Goal: Task Accomplishment & Management: Complete application form

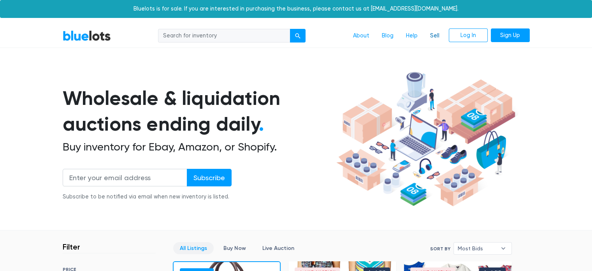
click at [431, 42] on link "Sell" at bounding box center [435, 35] width 22 height 15
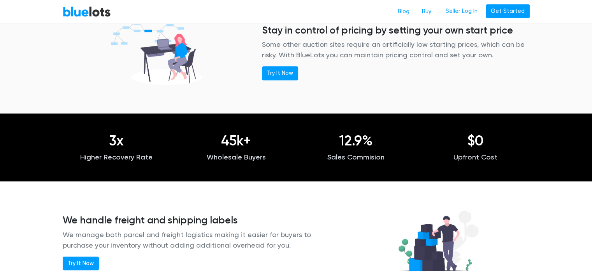
scroll to position [740, 0]
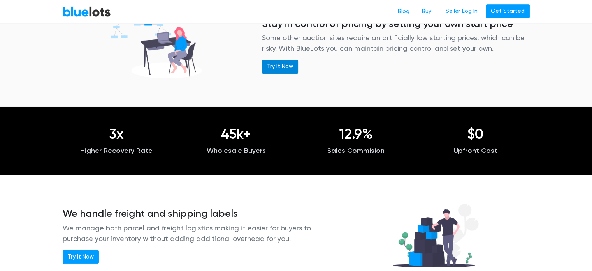
click at [282, 74] on link "Try It Now" at bounding box center [280, 67] width 36 height 14
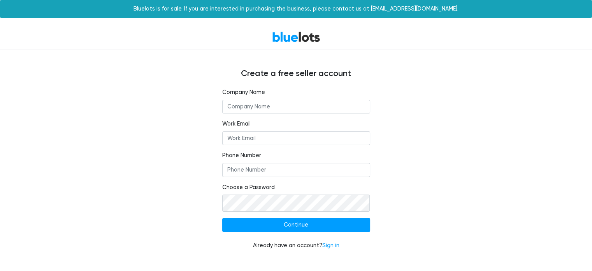
scroll to position [39, 0]
type input "Sweethaven Home LLC"
type input "[PERSON_NAME][EMAIL_ADDRESS][PERSON_NAME][DOMAIN_NAME]"
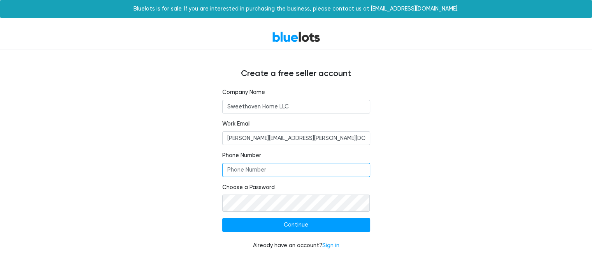
type input "7247840025"
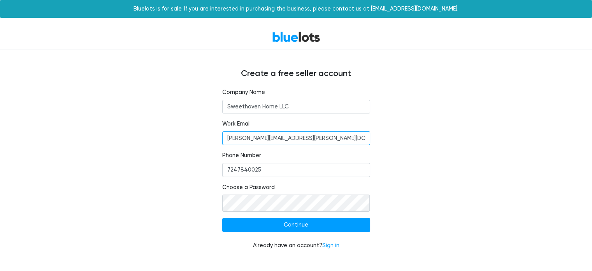
click at [317, 131] on input "[PERSON_NAME][EMAIL_ADDRESS][PERSON_NAME][DOMAIN_NAME]" at bounding box center [296, 138] width 148 height 14
type input "[PERSON_NAME][EMAIL_ADDRESS][DOMAIN_NAME]"
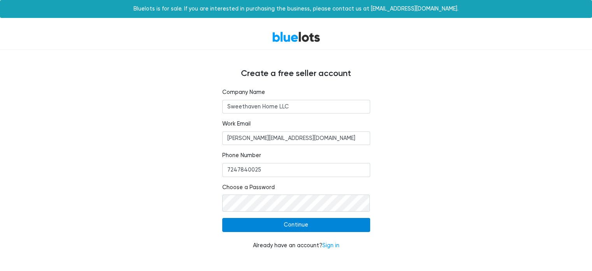
click at [310, 232] on input "Continue" at bounding box center [296, 225] width 148 height 14
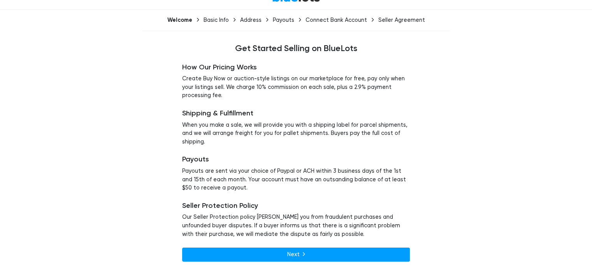
scroll to position [134, 0]
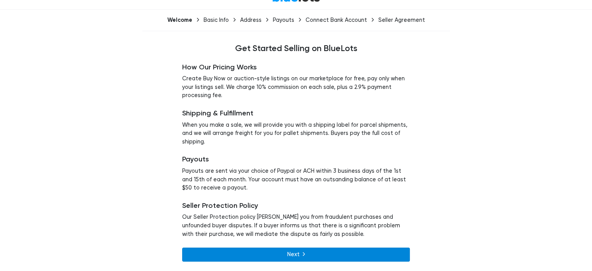
click at [291, 250] on link "Next" at bounding box center [296, 254] width 228 height 14
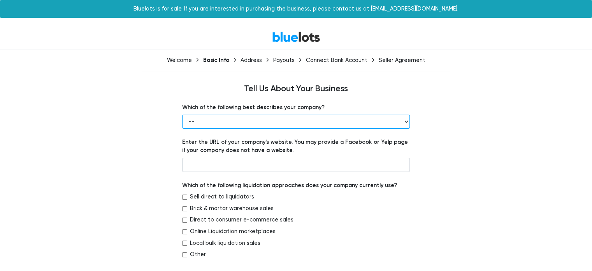
click at [405, 128] on select "-- Retailer Wholesaler Brand or Manufacturer Liquidator 3PL Other" at bounding box center [296, 121] width 228 height 14
click at [182, 128] on select "-- Retailer Wholesaler Brand or Manufacturer Liquidator 3PL Other" at bounding box center [296, 121] width 228 height 14
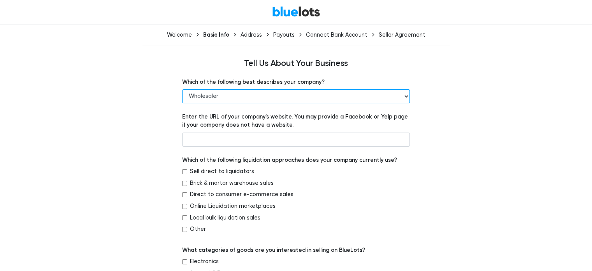
scroll to position [39, 0]
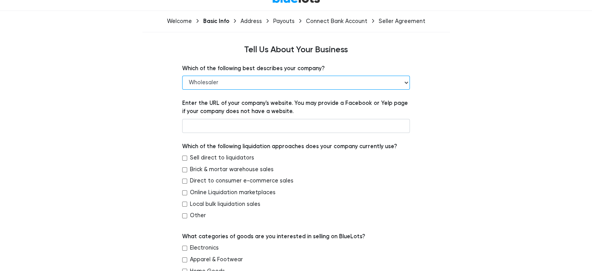
click at [405, 90] on select "-- Retailer Wholesaler Brand or Manufacturer Liquidator 3PL Other" at bounding box center [296, 83] width 228 height 14
select select "Brand or Manufacturer"
click at [182, 90] on select "-- Retailer Wholesaler Brand or Manufacturer Liquidator 3PL Other" at bounding box center [296, 83] width 228 height 14
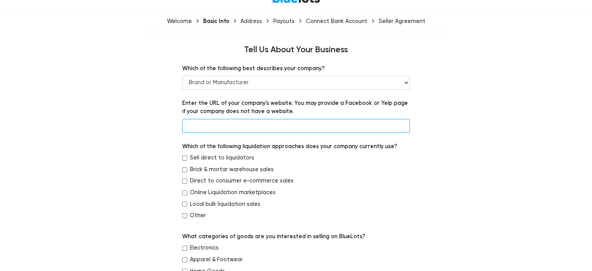
click at [248, 133] on input "text" at bounding box center [296, 126] width 228 height 14
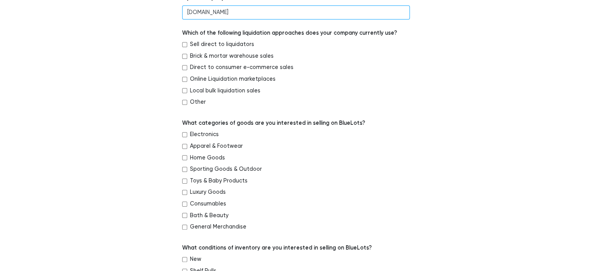
scroll to position [156, 0]
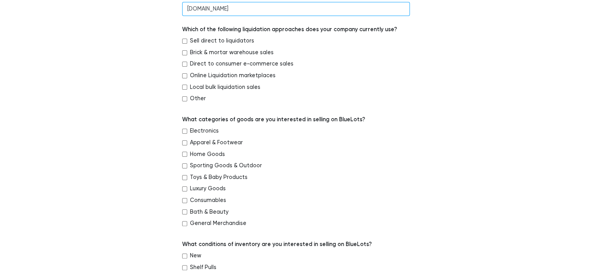
type input "sweethavenhome.com"
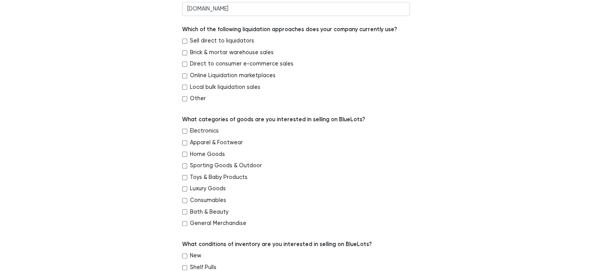
click at [187, 101] on input "Other" at bounding box center [184, 98] width 5 height 5
click at [185, 101] on input "Other" at bounding box center [184, 98] width 5 height 5
checkbox input "false"
click at [185, 67] on input "Direct to consumer e-commerce sales" at bounding box center [184, 64] width 5 height 5
checkbox input "true"
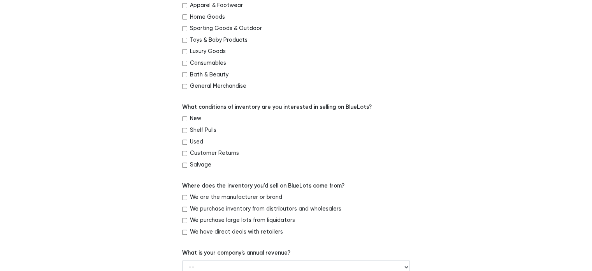
scroll to position [312, 0]
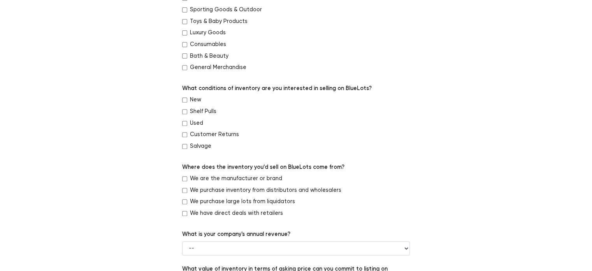
checkbox input "true"
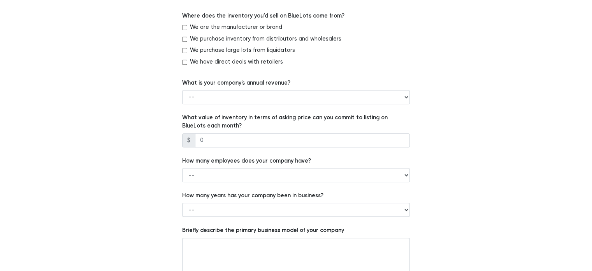
scroll to position [467, 0]
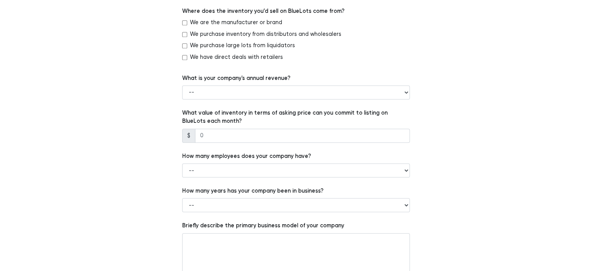
checkbox input "true"
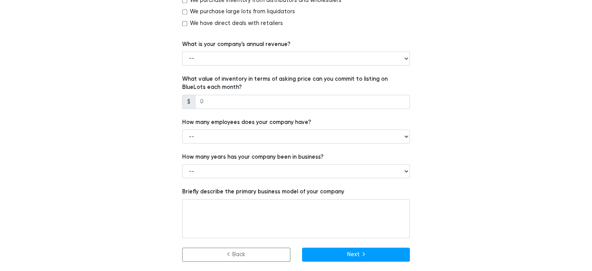
scroll to position [545, 0]
checkbox input "true"
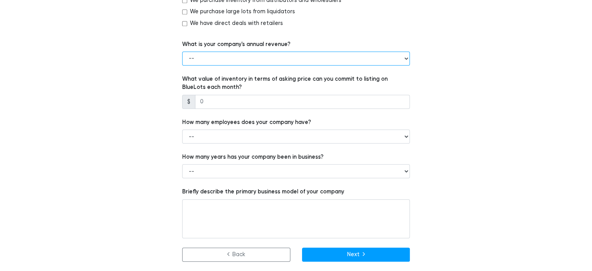
click at [408, 65] on select "-- Less than $100,000 $100,000 to $500,000 $500,000 to $1,000,000 $1,000,000 to…" at bounding box center [296, 58] width 228 height 14
select select "$100,000 to $500,000"
click at [182, 65] on select "-- Less than $100,000 $100,000 to $500,000 $500,000 to $1,000,000 $1,000,000 to…" at bounding box center [296, 58] width 228 height 14
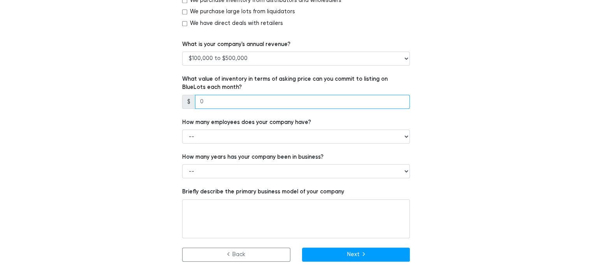
click at [238, 109] on input "number" at bounding box center [302, 102] width 215 height 14
type input "25000"
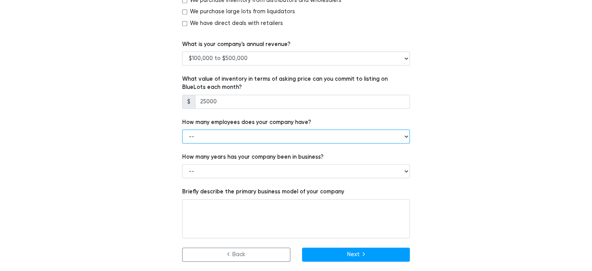
click at [407, 129] on select "-- 1 - 5 6 - 20 21 - 50 More than 50" at bounding box center [296, 136] width 228 height 14
select select "1 - 5"
click at [182, 129] on select "-- 1 - 5 6 - 20 21 - 50 More than 50" at bounding box center [296, 136] width 228 height 14
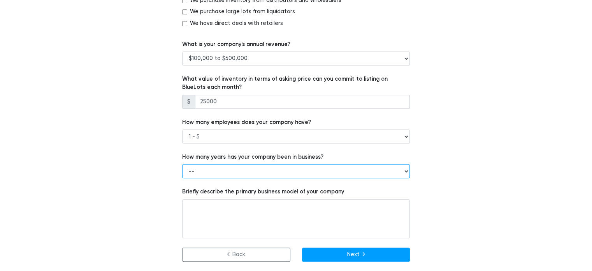
click at [245, 164] on select "-- Less than 1 year 1 to 3 years 4+ years" at bounding box center [296, 171] width 228 height 14
select select "4+ years"
click at [182, 164] on select "-- Less than 1 year 1 to 3 years 4+ years" at bounding box center [296, 171] width 228 height 14
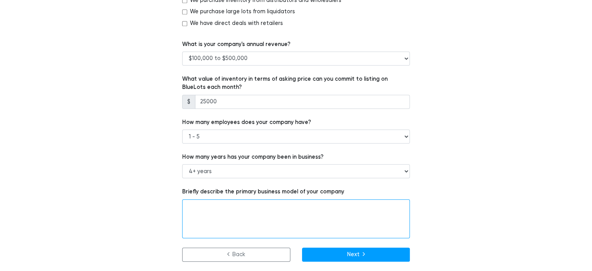
click at [212, 199] on textarea at bounding box center [296, 218] width 228 height 39
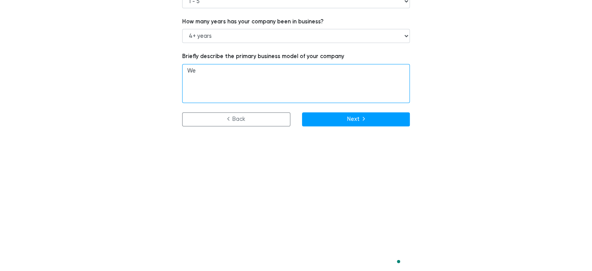
type textarea "W"
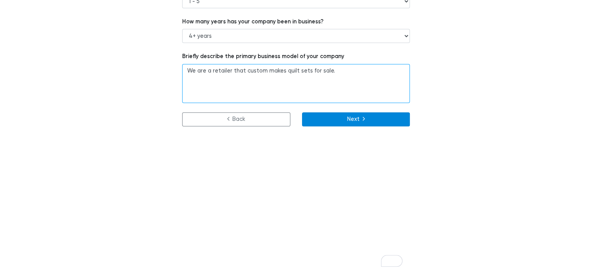
type textarea "We are a retailer that custom makes quilt sets for sale."
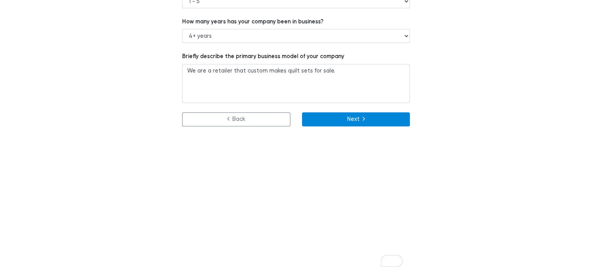
click at [352, 126] on button "Next" at bounding box center [356, 119] width 108 height 14
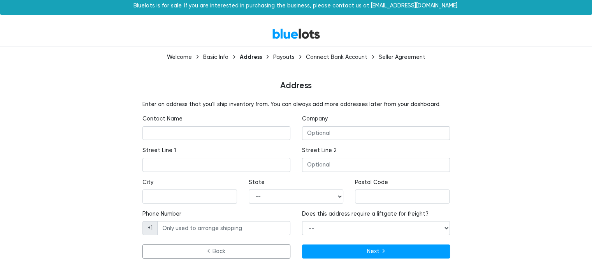
scroll to position [78, 0]
click at [181, 126] on input "text" at bounding box center [217, 133] width 148 height 14
type input "[PERSON_NAME]"
type input "Sweethaven Home LLC"
type input "604 MEADE DR"
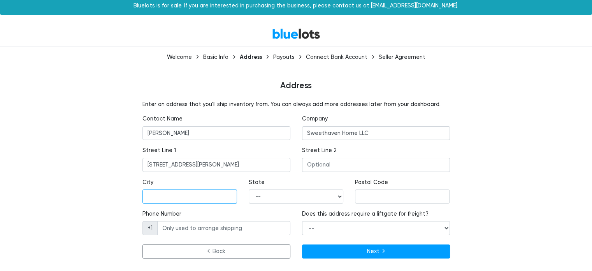
type input "CORAOPOLIS"
select select "PA"
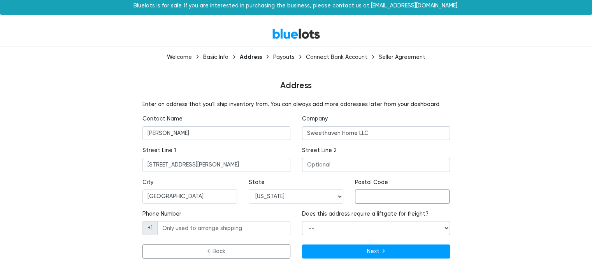
type input "15108"
type input "7247840025"
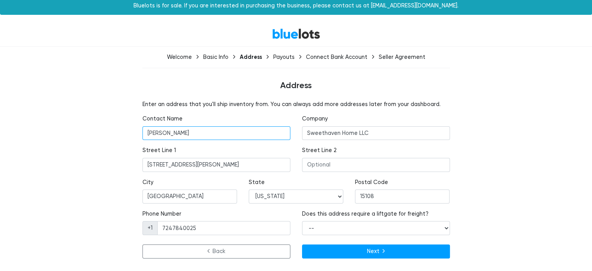
drag, startPoint x: 205, startPoint y: 106, endPoint x: 34, endPoint y: 83, distance: 172.0
click at [36, 84] on div "BlueLots Welcome Basic Info Address Payouts Connect Bank Account Seller Agreeme…" at bounding box center [296, 141] width 592 height 240
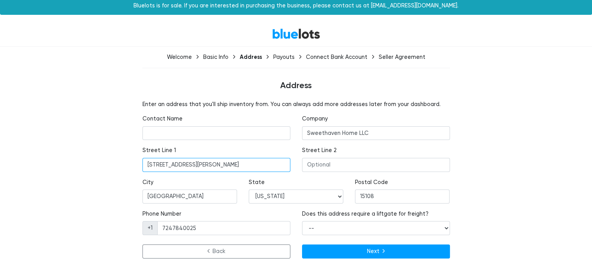
drag, startPoint x: 221, startPoint y: 150, endPoint x: 15, endPoint y: 131, distance: 206.4
click at [15, 131] on div "BlueLots Welcome Basic Info Address Payouts Connect Bank Account Seller Agreeme…" at bounding box center [296, 141] width 592 height 240
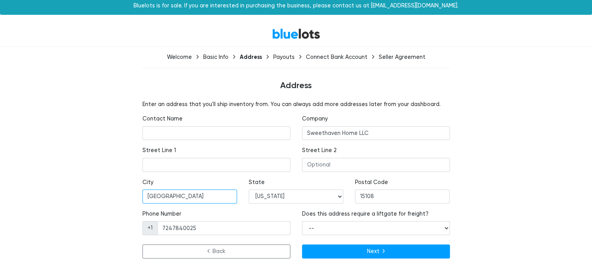
drag, startPoint x: 199, startPoint y: 189, endPoint x: 80, endPoint y: 178, distance: 119.2
click at [57, 182] on div "Enter an address that you'll ship inventory from. You can always add more addre…" at bounding box center [296, 180] width 479 height 161
drag, startPoint x: 384, startPoint y: 188, endPoint x: 319, endPoint y: 171, distance: 67.9
click at [320, 178] on div "City State -- Alabama Alaska Arizona Arkansas California Colorado Connecticut D…" at bounding box center [296, 194] width 319 height 32
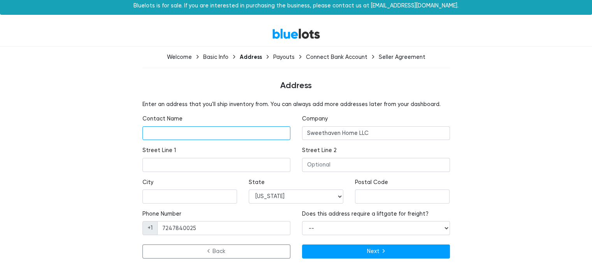
click at [183, 126] on input "text" at bounding box center [217, 133] width 148 height 14
type input "Audre OLenick"
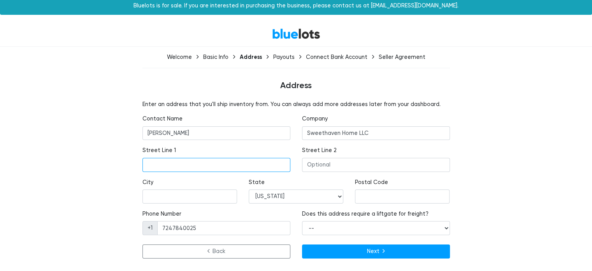
type input "102 Dyers Stone Drive"
type input "Eighty Four PA 15330"
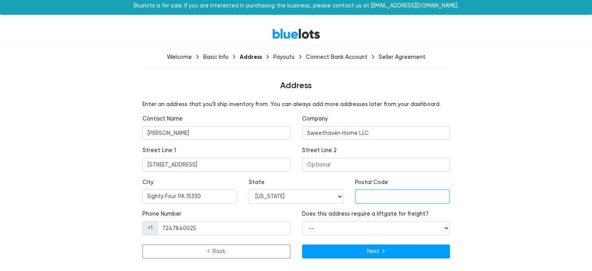
type input "15330"
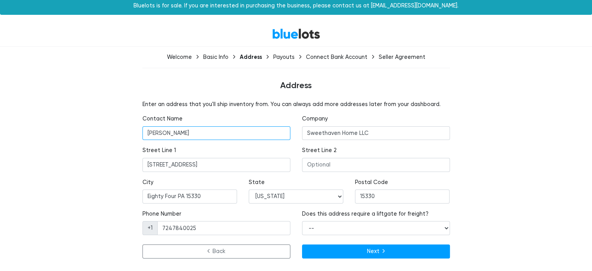
scroll to position [97, 0]
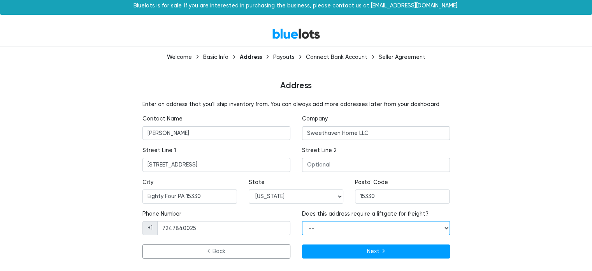
click at [446, 221] on select "-- Yes No" at bounding box center [376, 228] width 148 height 14
select select "true"
click at [302, 221] on select "-- Yes No" at bounding box center [376, 228] width 148 height 14
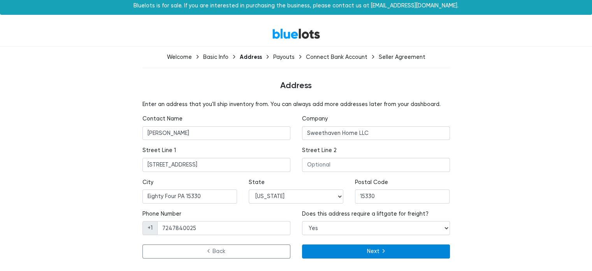
click at [392, 244] on button "Next" at bounding box center [376, 251] width 148 height 14
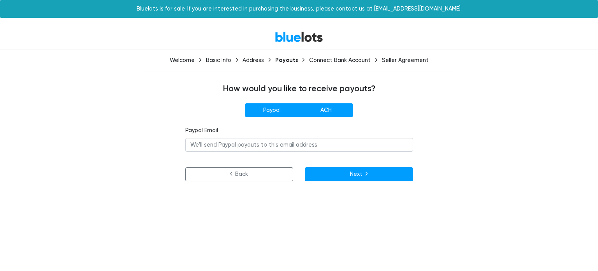
click at [324, 117] on label "ACH" at bounding box center [326, 110] width 54 height 14
radio input"] "true"
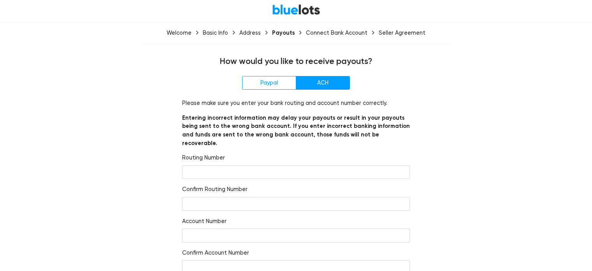
scroll to position [13, 0]
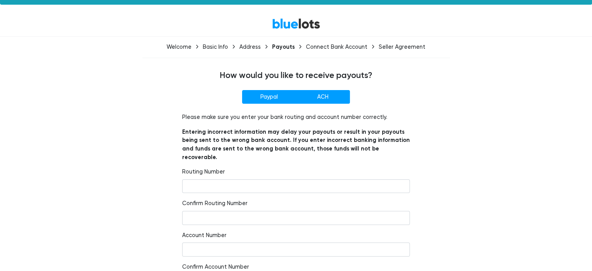
click at [266, 104] on label "Paypal" at bounding box center [269, 97] width 54 height 14
radio input"] "true"
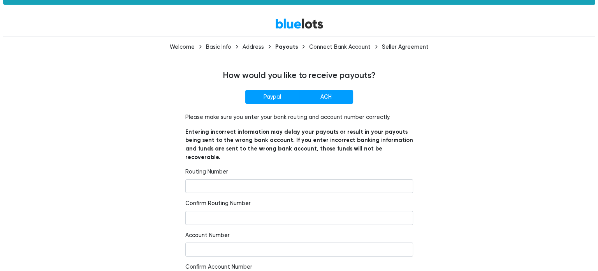
scroll to position [0, 0]
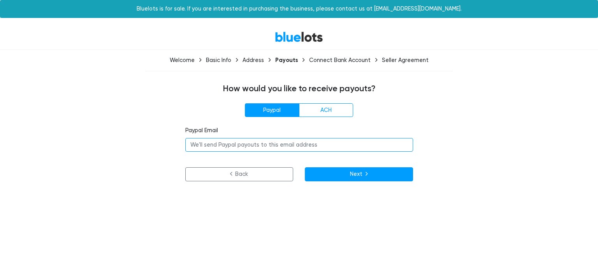
click at [216, 152] on input "email" at bounding box center [299, 145] width 228 height 14
type input "[PERSON_NAME][EMAIL_ADDRESS][PERSON_NAME][DOMAIN_NAME]"
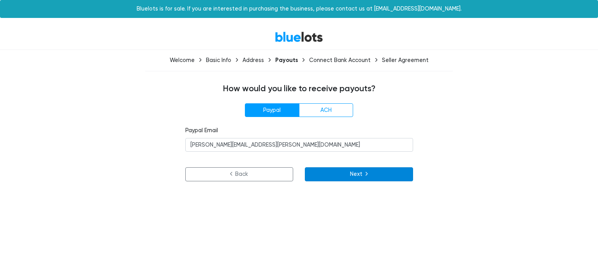
click at [354, 181] on button "Next" at bounding box center [359, 174] width 108 height 14
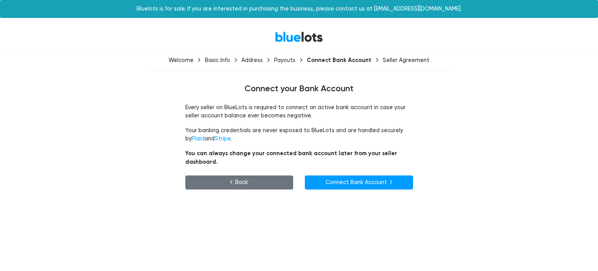
click at [251, 189] on link "Back" at bounding box center [239, 182] width 108 height 14
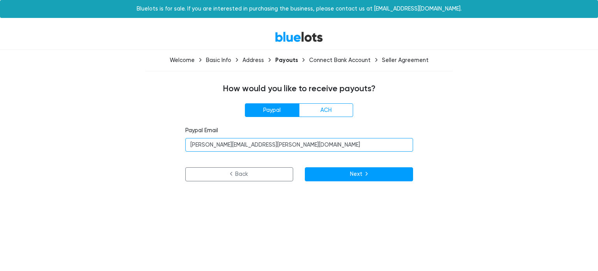
drag, startPoint x: 278, startPoint y: 186, endPoint x: 44, endPoint y: 132, distance: 240.8
click at [45, 134] on div "BlueLots Welcome Basic Info Address Payouts Connect Bank Account Seller Agreeme…" at bounding box center [299, 107] width 598 height 166
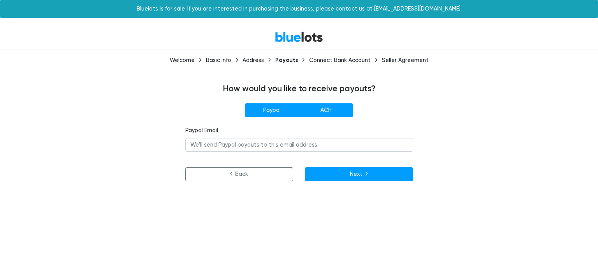
click at [326, 117] on label "ACH" at bounding box center [326, 110] width 54 height 14
radio input"] "true"
